Goal: Information Seeking & Learning: Learn about a topic

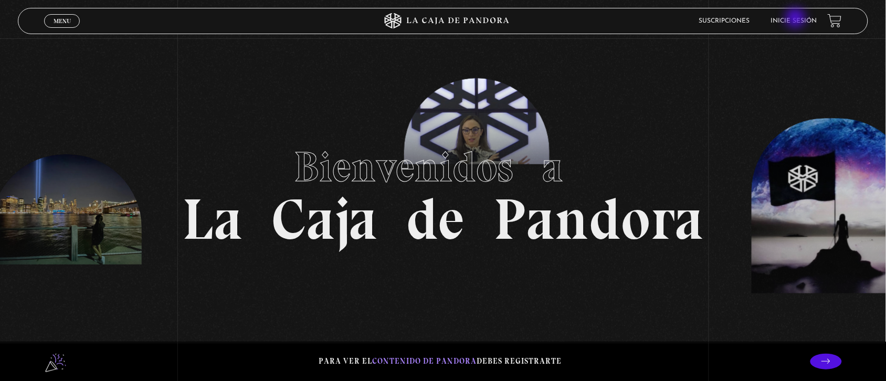
click at [797, 19] on link "Inicie sesión" at bounding box center [794, 21] width 46 height 6
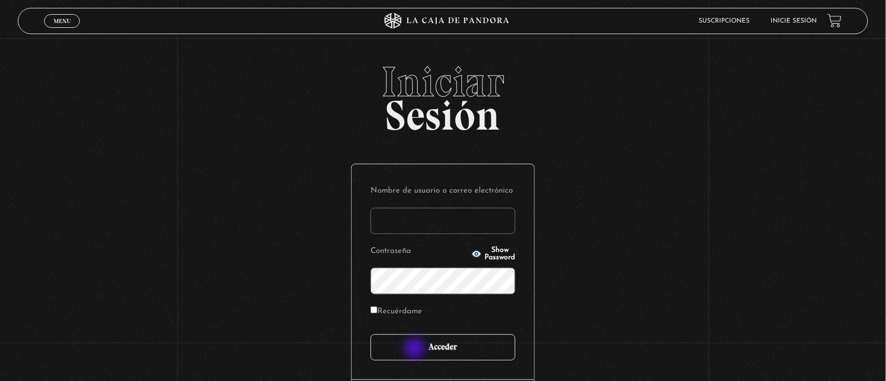
type input "Nora1267.nj@gmail.com"
click at [416, 349] on input "Acceder" at bounding box center [442, 347] width 145 height 26
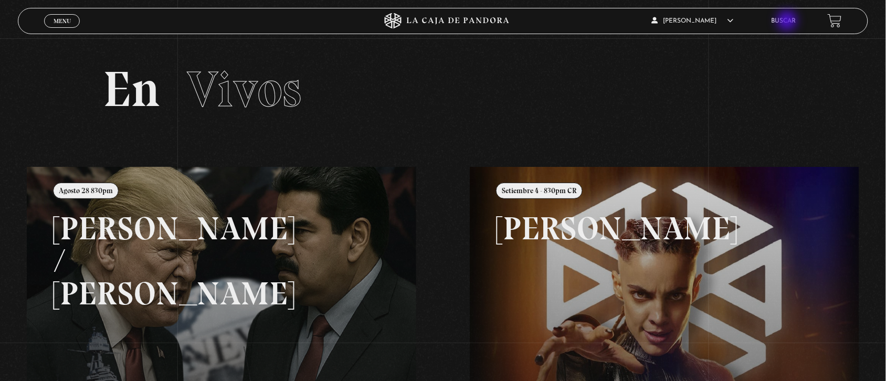
click at [788, 22] on link "Buscar" at bounding box center [783, 21] width 25 height 6
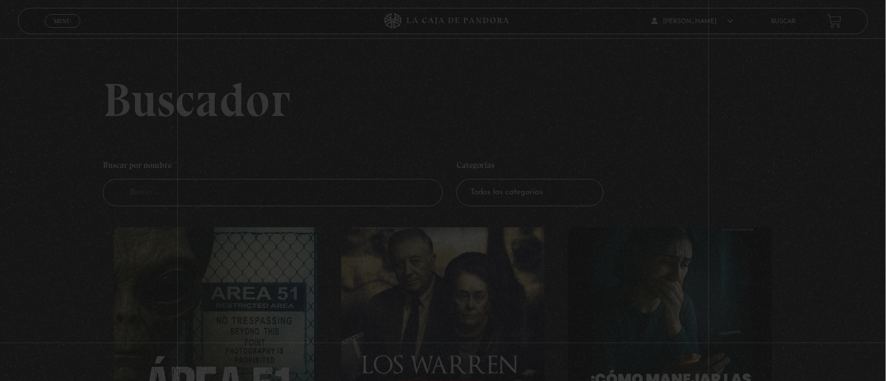
click at [788, 22] on link "Buscar" at bounding box center [783, 21] width 25 height 6
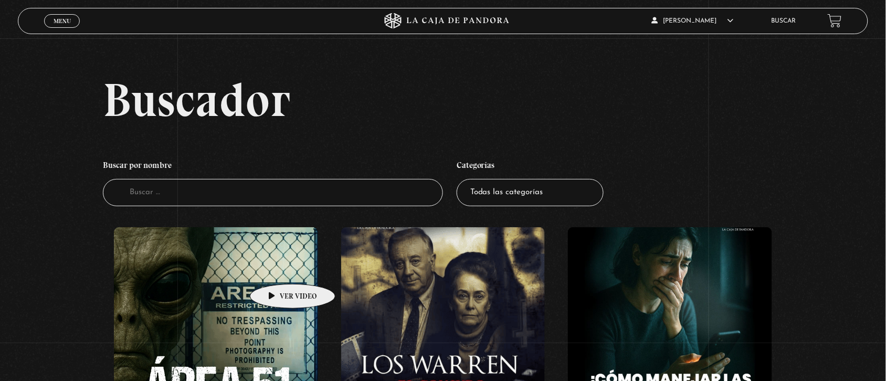
click at [276, 268] on figure at bounding box center [216, 321] width 204 height 189
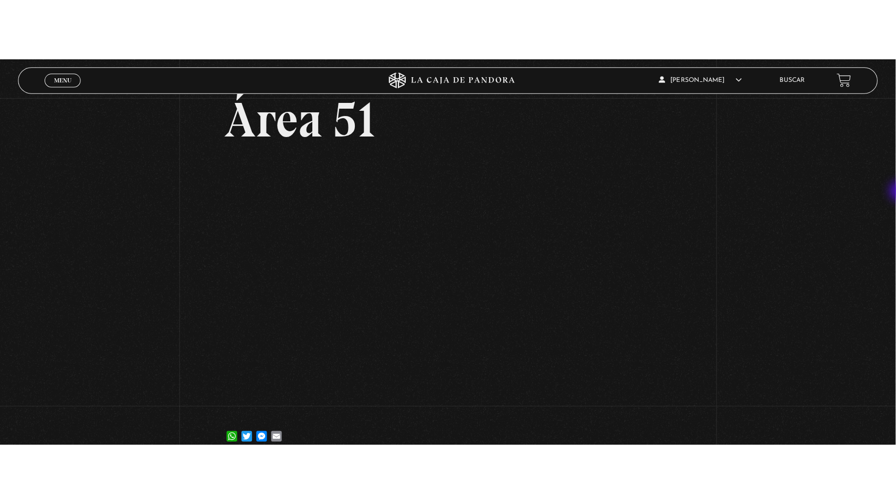
scroll to position [67, 0]
